Goal: Task Accomplishment & Management: Manage account settings

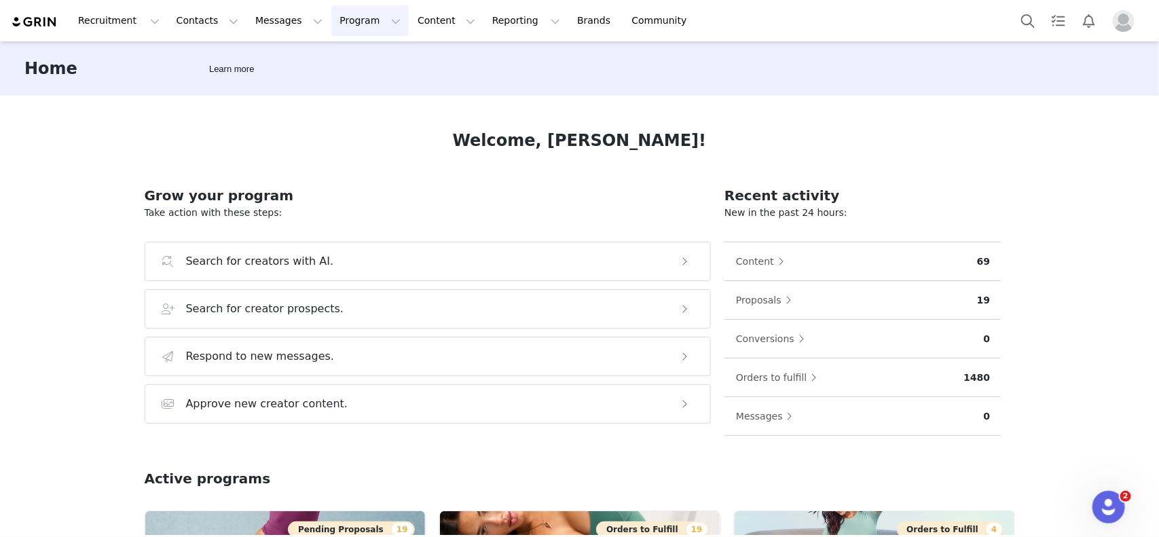
click at [341, 34] on button "Program Program" at bounding box center [369, 20] width 77 height 31
click at [347, 56] on p "Activations" at bounding box center [336, 60] width 52 height 14
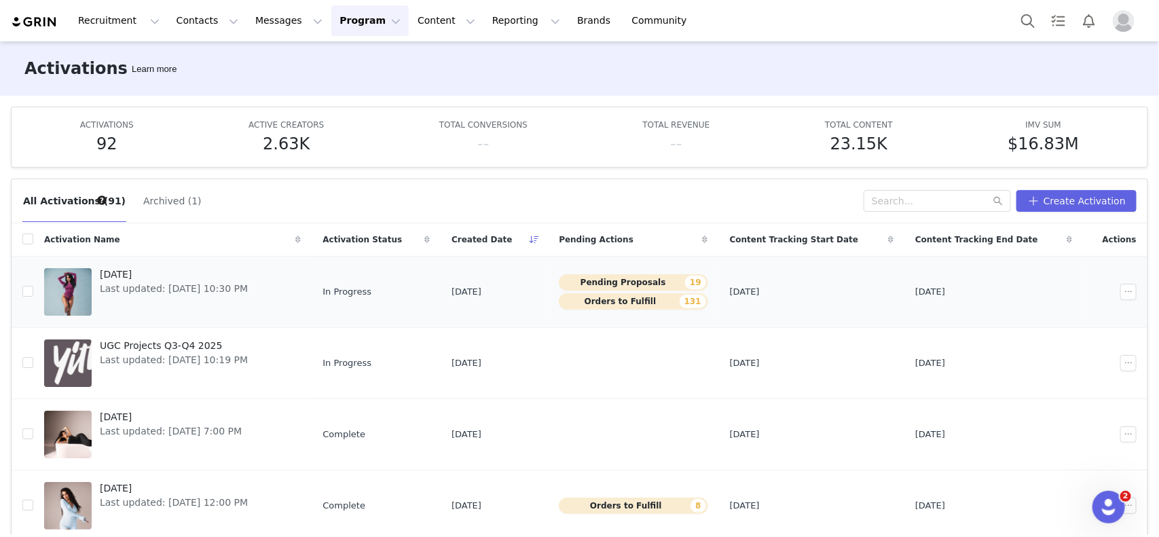
click at [665, 282] on button "Pending Proposals 19" at bounding box center [633, 282] width 149 height 16
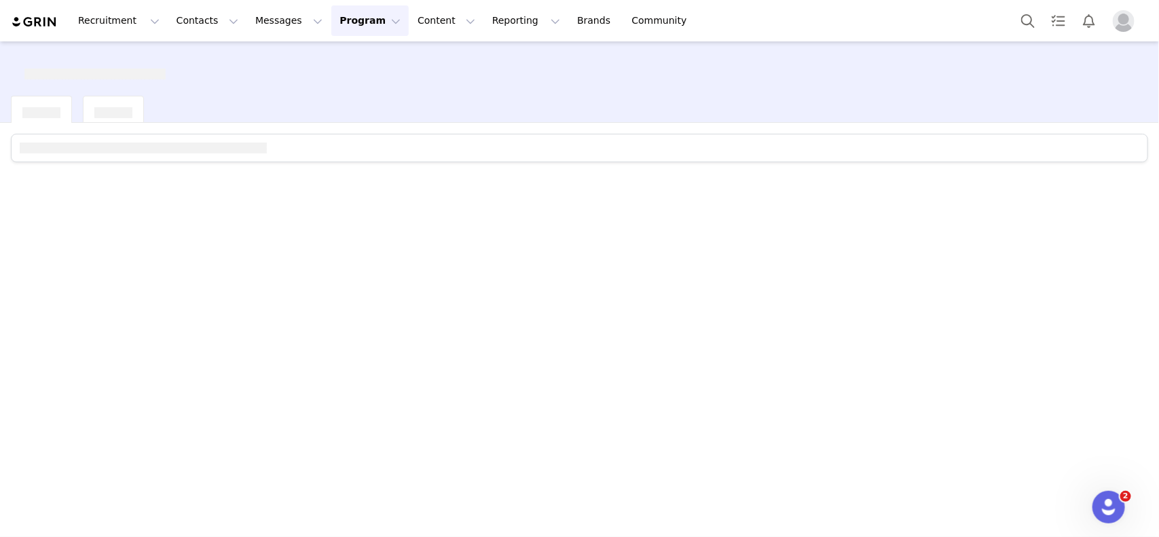
click at [331, 16] on button "Program Program" at bounding box center [369, 20] width 77 height 31
click at [351, 62] on p "Activations" at bounding box center [336, 60] width 52 height 14
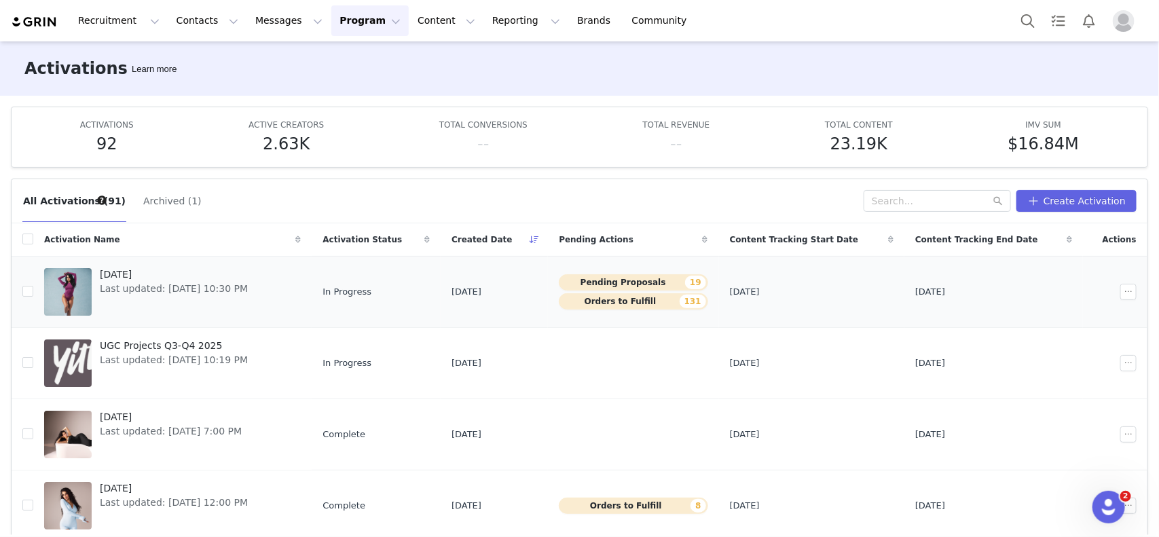
click at [655, 282] on button "Pending Proposals 19" at bounding box center [633, 282] width 149 height 16
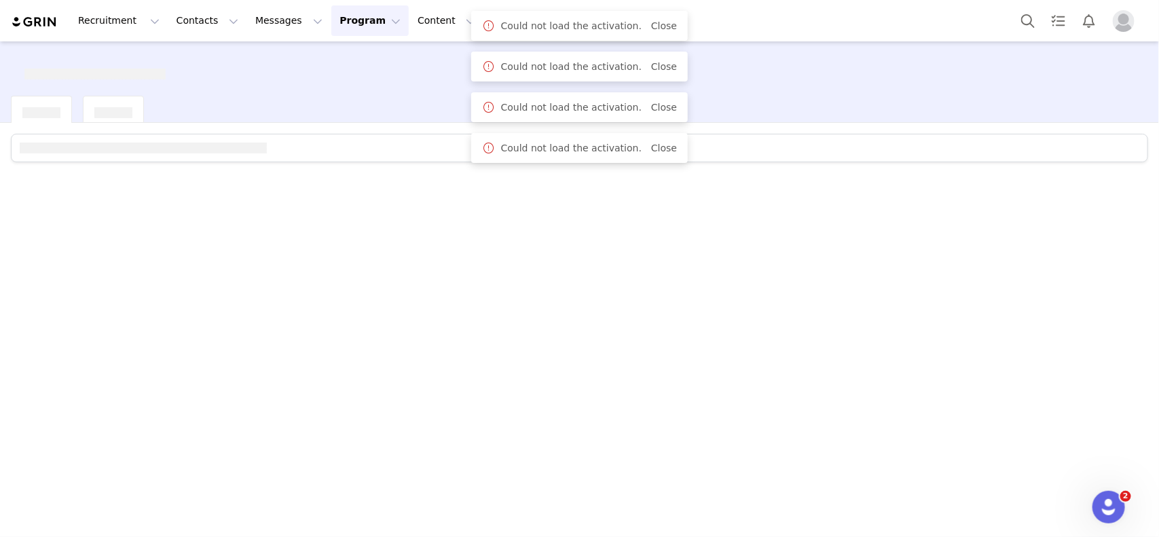
click at [339, 24] on button "Program Program" at bounding box center [369, 20] width 77 height 31
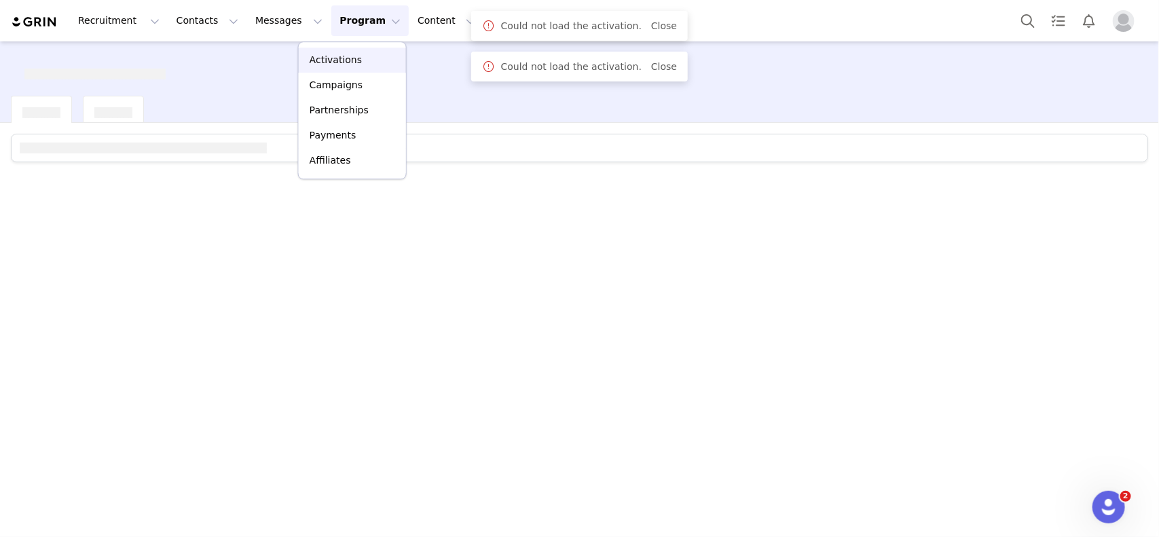
click at [361, 60] on div "Activations" at bounding box center [352, 60] width 91 height 14
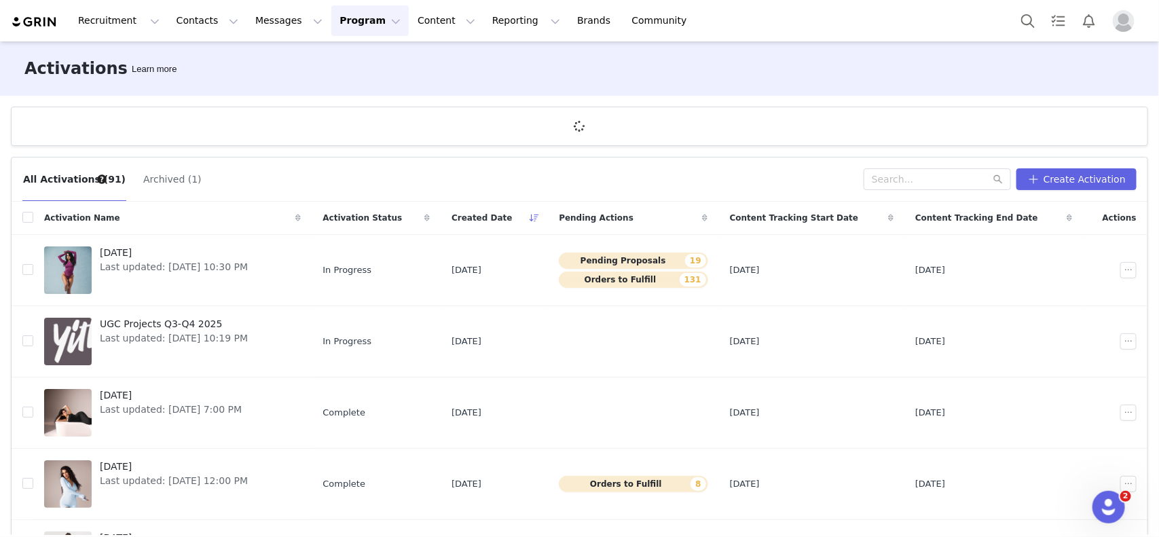
click at [316, 107] on article at bounding box center [579, 126] width 1137 height 39
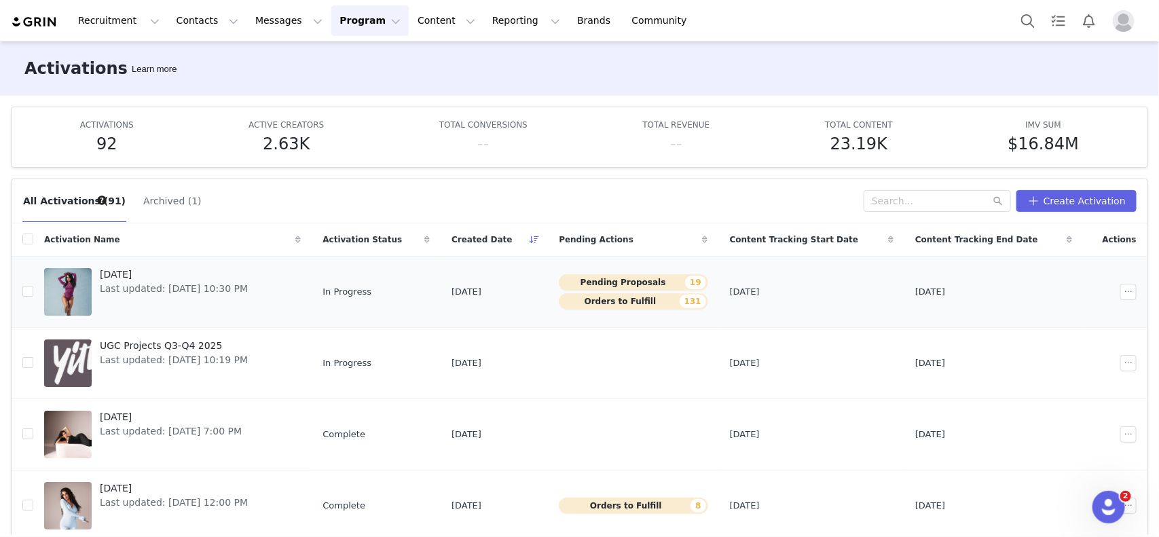
click at [674, 286] on button "Pending Proposals 19" at bounding box center [633, 282] width 149 height 16
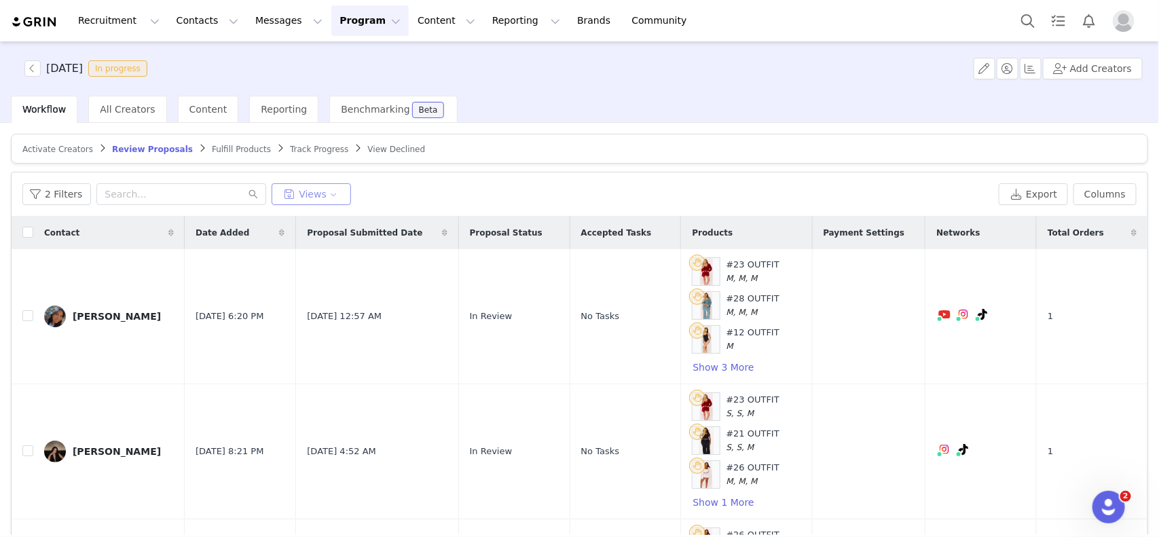
click at [296, 183] on button "Views" at bounding box center [311, 194] width 79 height 22
click at [316, 241] on button "To Activate" at bounding box center [344, 247] width 137 height 22
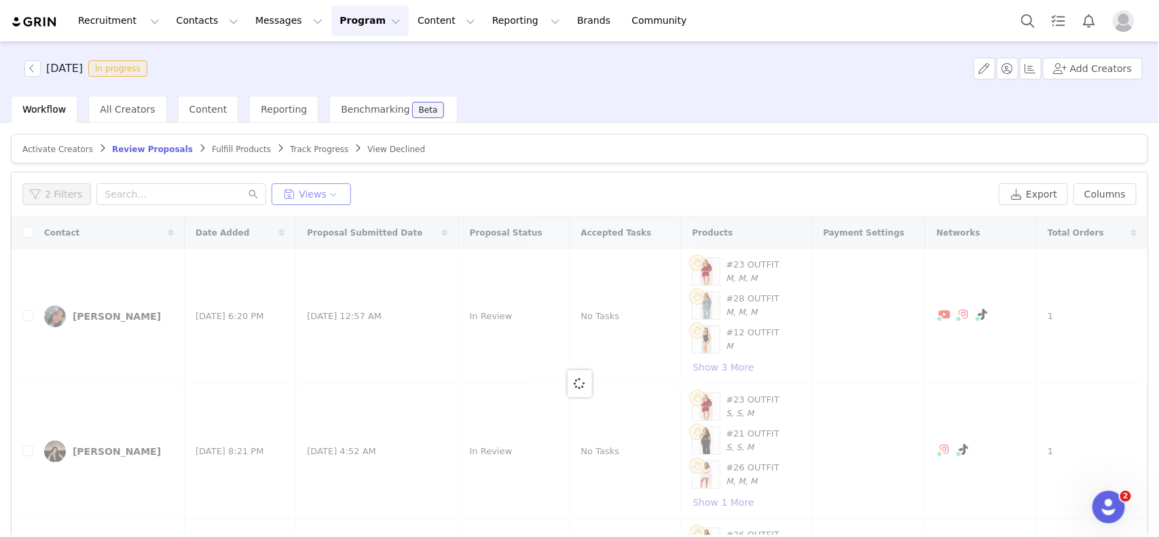
click at [330, 198] on button "Views" at bounding box center [311, 194] width 79 height 22
click at [309, 249] on button "*To Activate" at bounding box center [344, 247] width 137 height 22
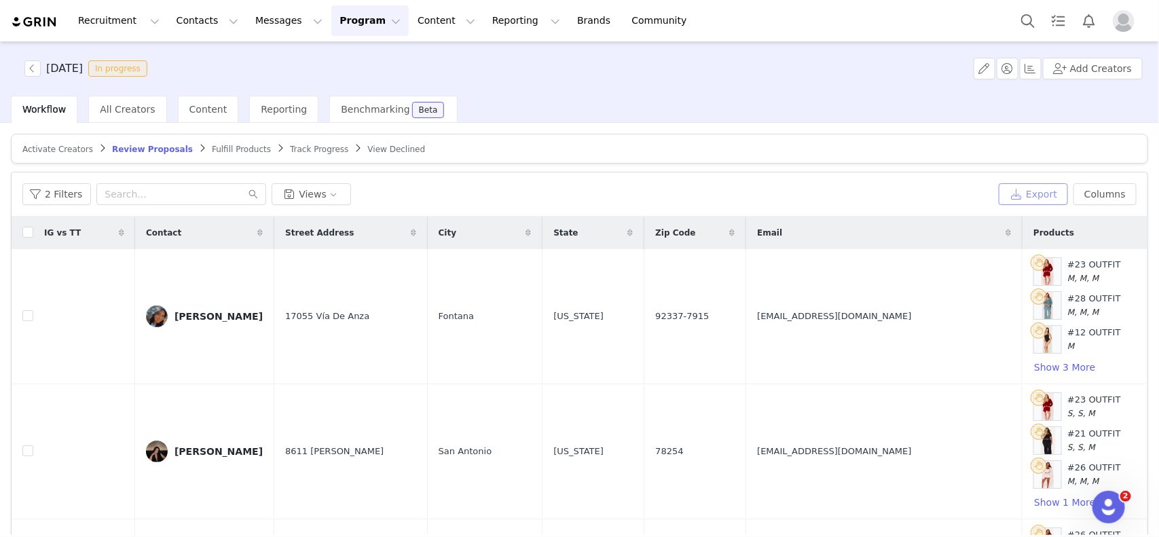
click at [1017, 195] on button "Export" at bounding box center [1032, 194] width 69 height 22
click at [27, 231] on input "checkbox" at bounding box center [27, 232] width 11 height 11
checkbox input "true"
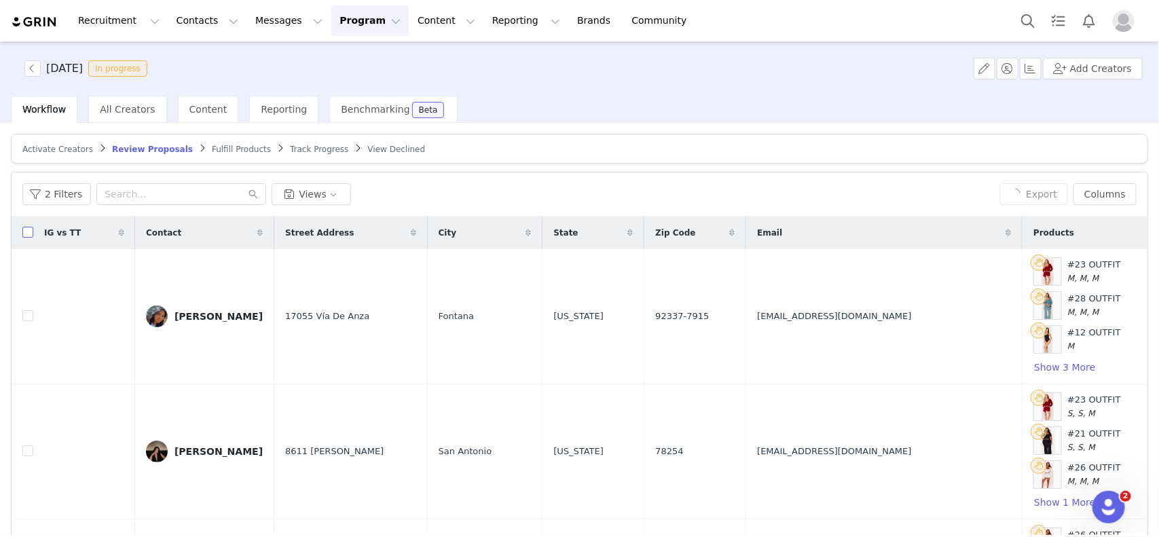
checkbox input "true"
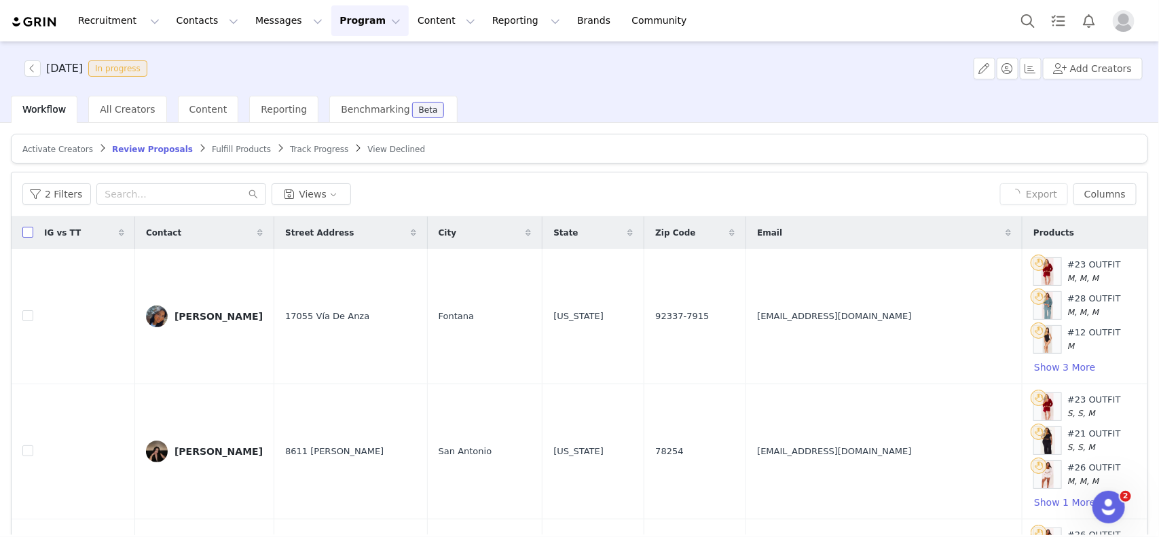
checkbox input "true"
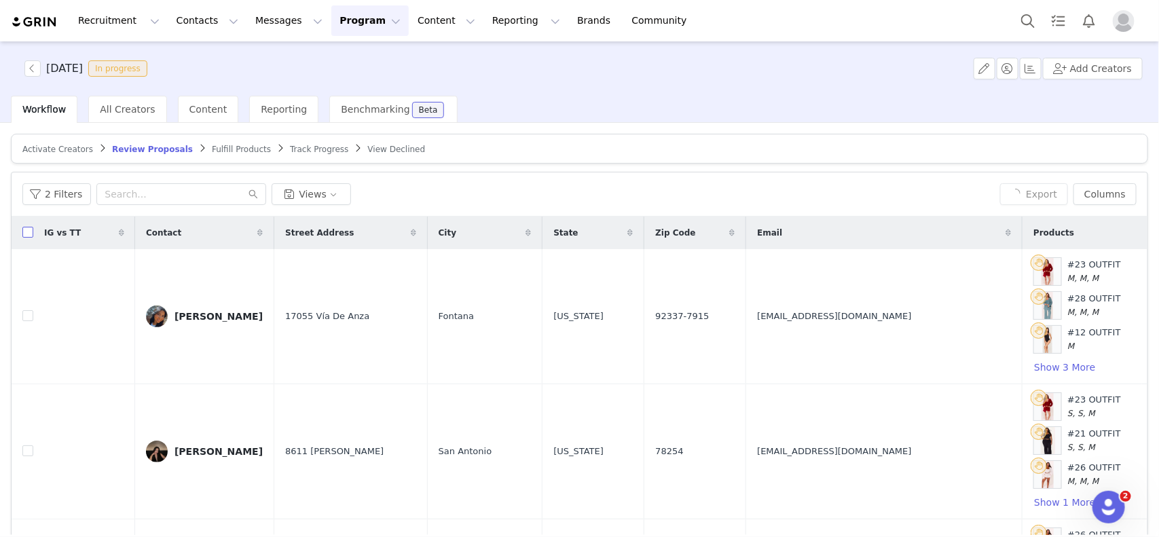
checkbox input "true"
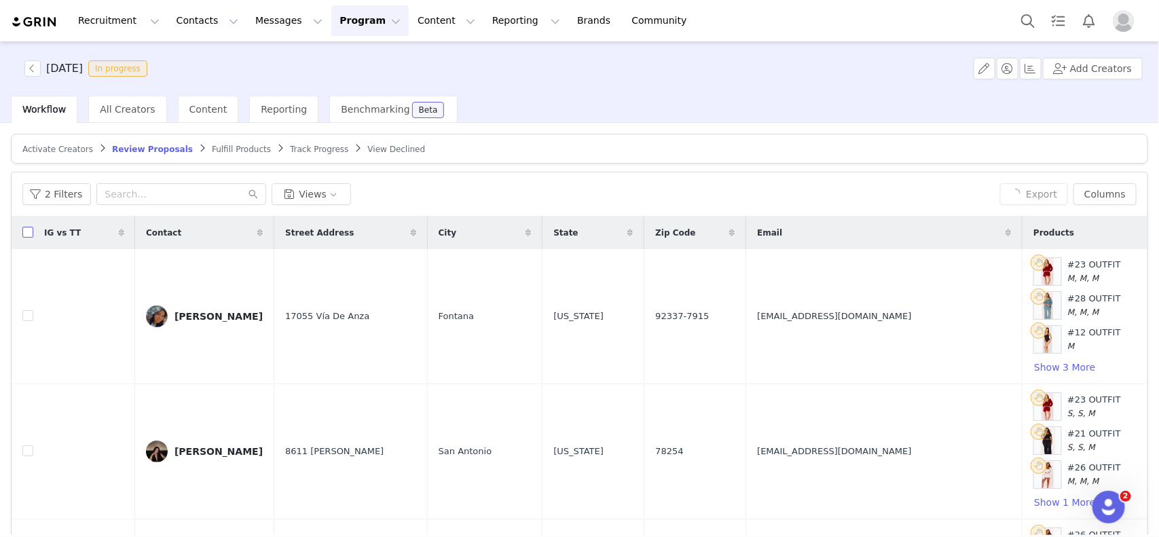
checkbox input "true"
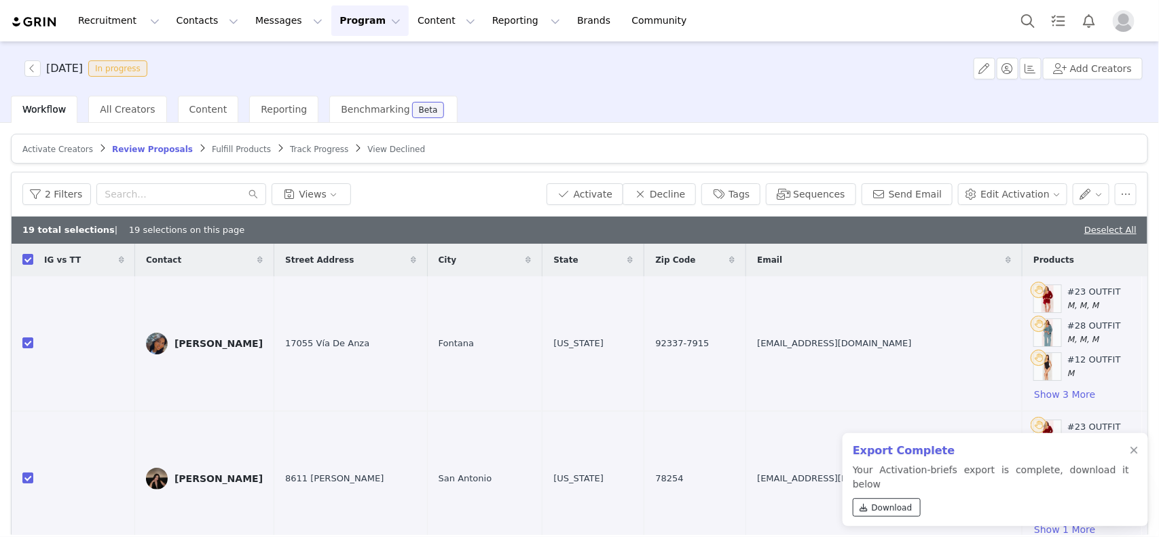
click at [904, 503] on span "Download" at bounding box center [892, 508] width 41 height 12
click at [616, 194] on button "Activate" at bounding box center [584, 194] width 77 height 22
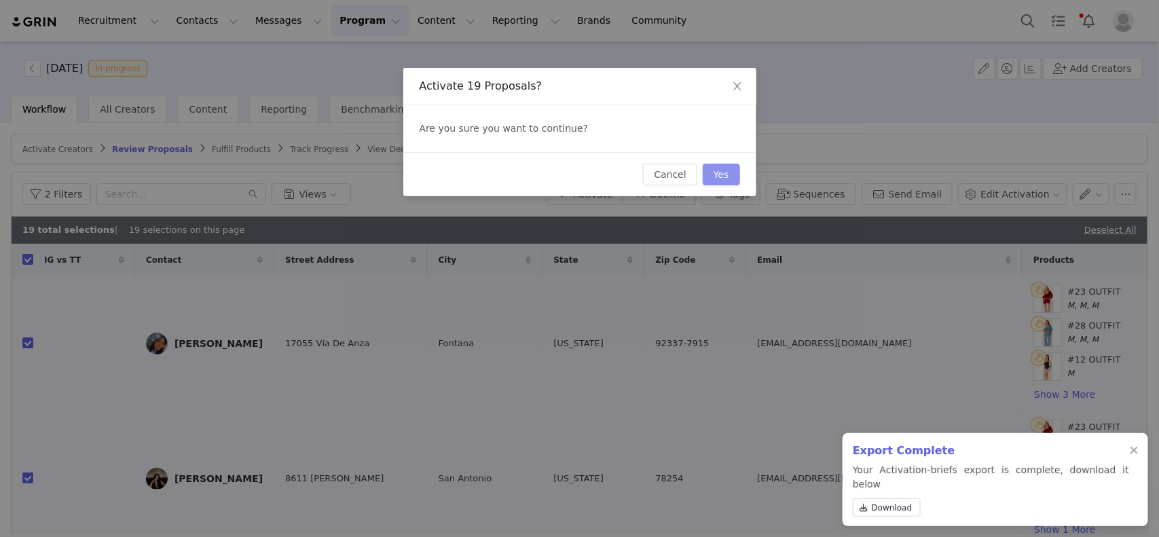
click at [718, 174] on button "Yes" at bounding box center [721, 175] width 37 height 22
checkbox input "false"
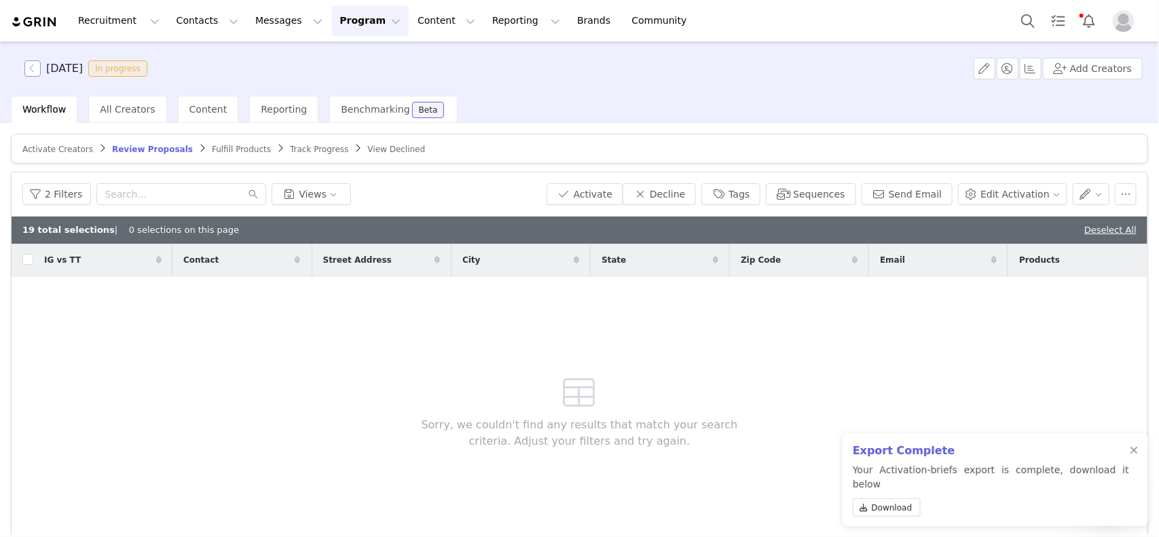
click at [36, 70] on button "button" at bounding box center [32, 68] width 16 height 16
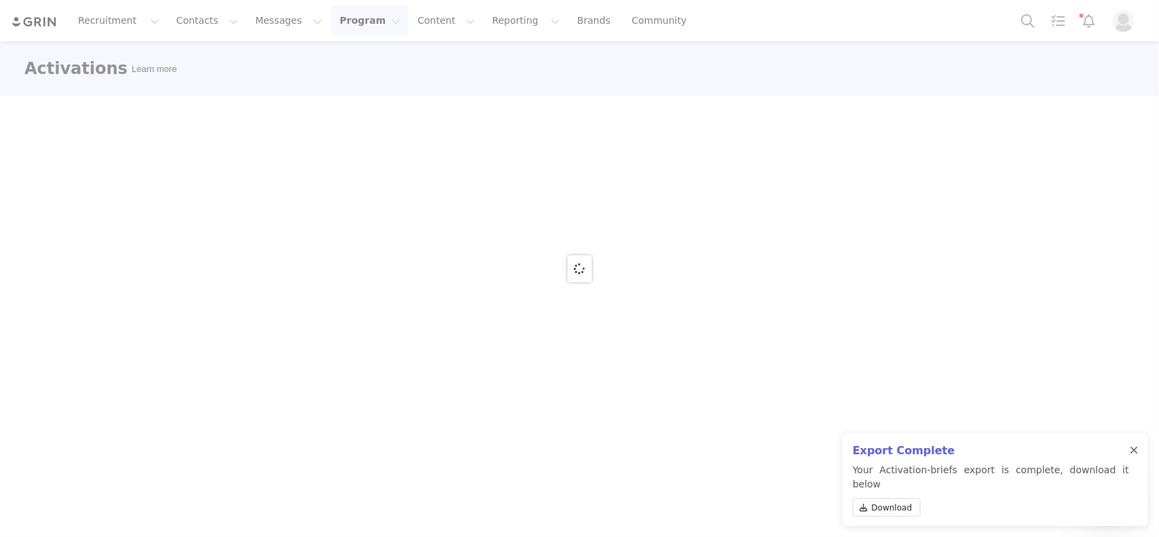
click at [1132, 456] on div at bounding box center [1133, 450] width 8 height 11
